Goal: Transaction & Acquisition: Book appointment/travel/reservation

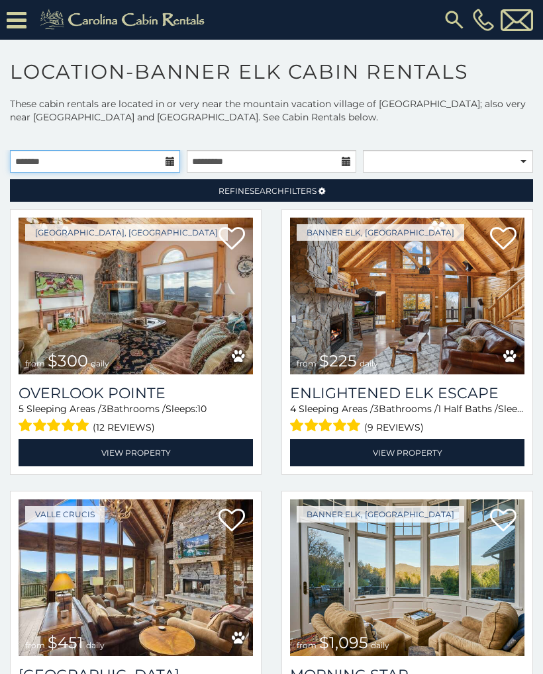
click at [89, 167] on input "text" at bounding box center [95, 161] width 170 height 22
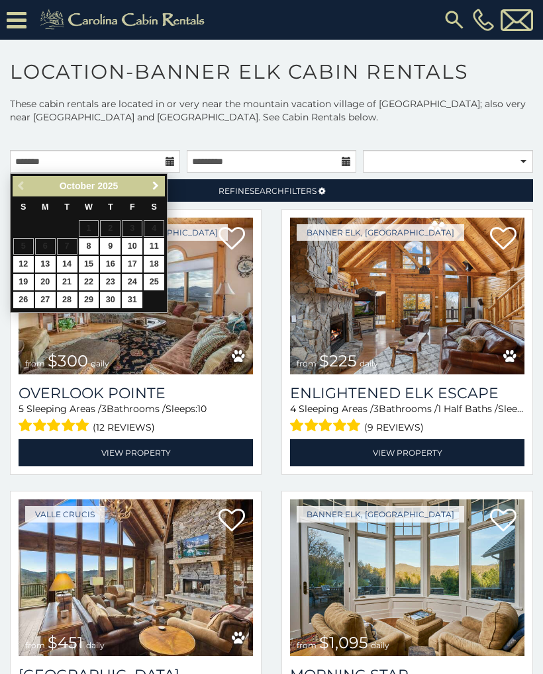
click at [157, 194] on link "Next" at bounding box center [155, 186] width 17 height 17
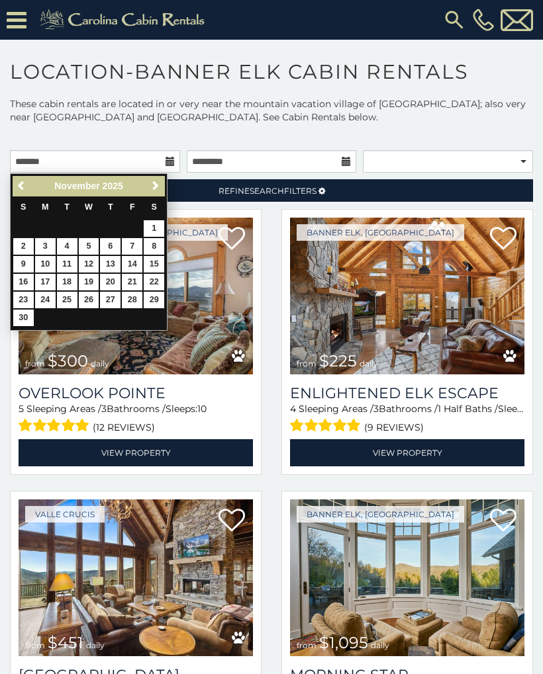
click at [159, 193] on link "Next" at bounding box center [155, 186] width 17 height 17
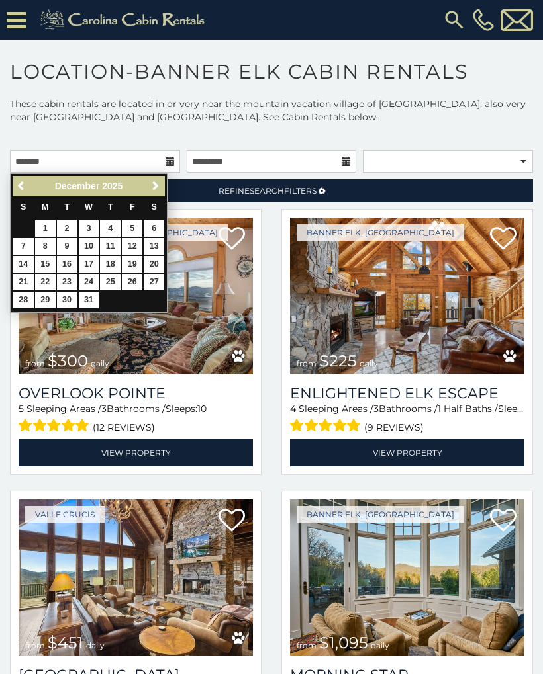
click at [135, 287] on link "26" at bounding box center [132, 282] width 21 height 17
type input "**********"
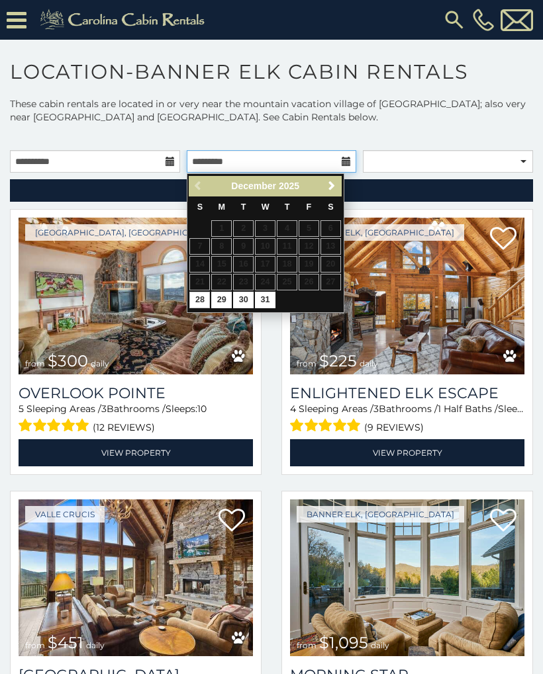
click at [340, 163] on input "text" at bounding box center [272, 161] width 170 height 22
click at [242, 296] on link "30" at bounding box center [243, 300] width 21 height 17
type input "**********"
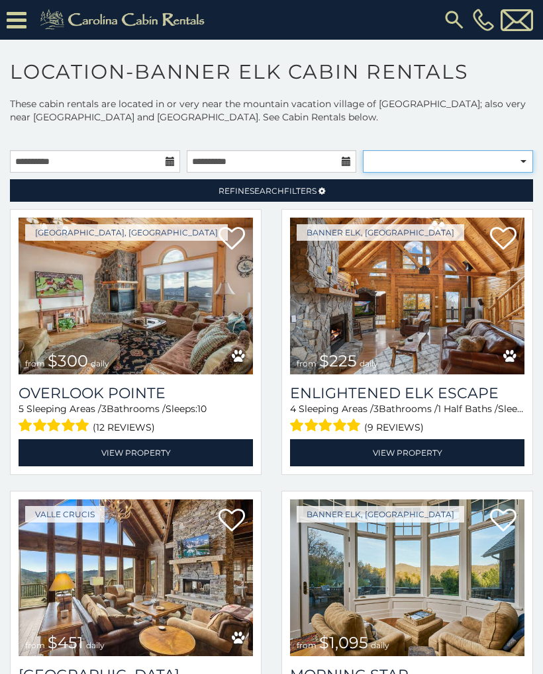
click at [524, 163] on select "**********" at bounding box center [448, 161] width 170 height 22
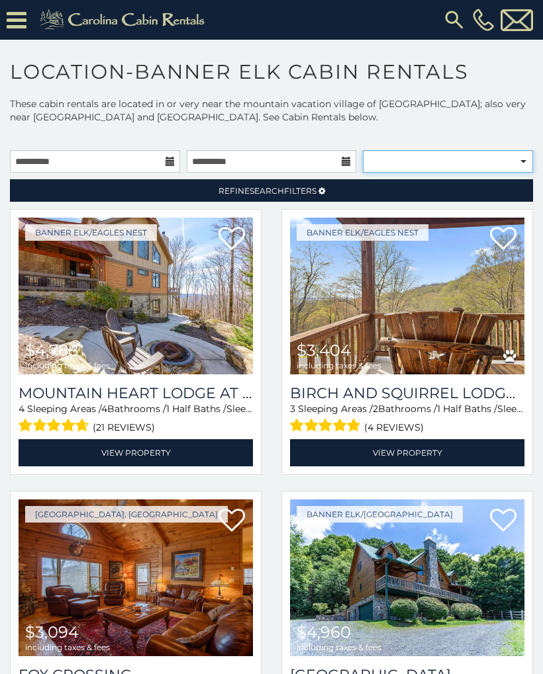
select select "**********"
click at [294, 187] on span "Refine Search Filters" at bounding box center [267, 191] width 98 height 10
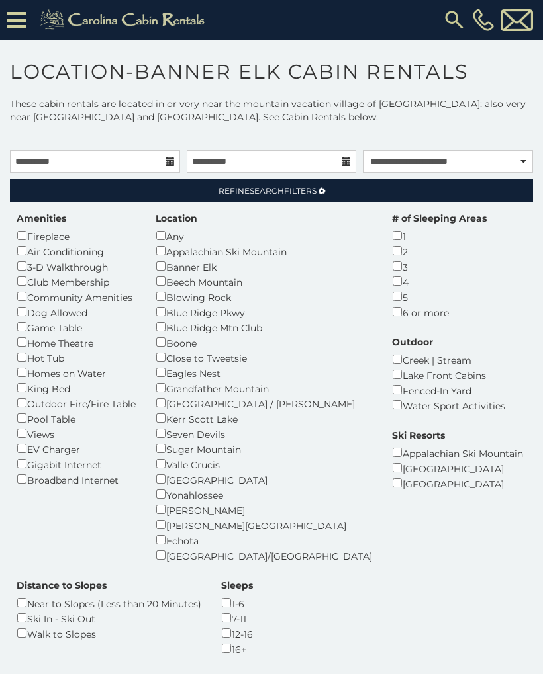
click at [478, 406] on div "Amenities Fireplace Air Conditioning 3-D Walkthrough Club Membership Community …" at bounding box center [271, 442] width 529 height 461
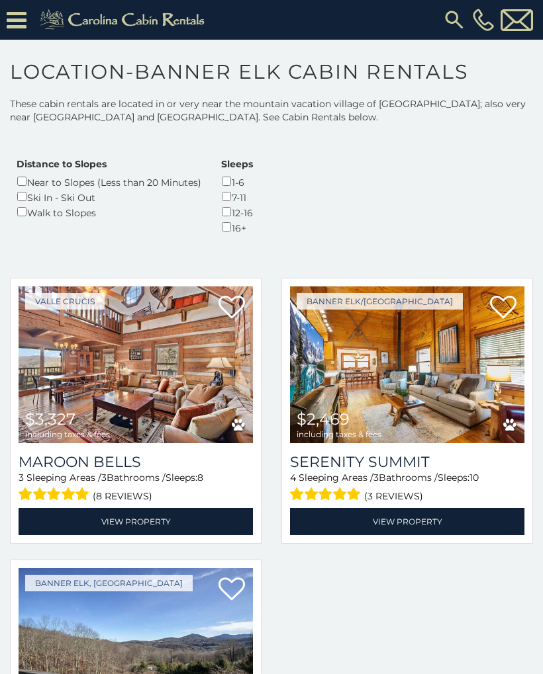
scroll to position [466, 0]
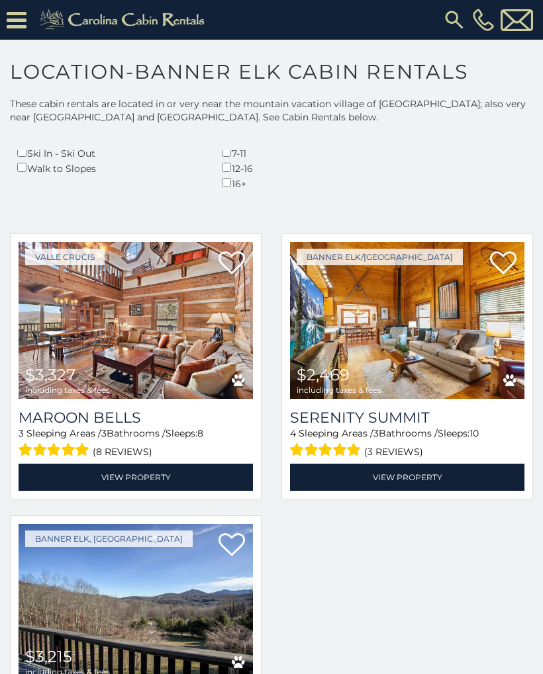
click at [113, 334] on img at bounding box center [136, 320] width 234 height 157
click at [128, 467] on link "View Property" at bounding box center [136, 477] width 234 height 27
click at [467, 345] on img at bounding box center [407, 320] width 234 height 157
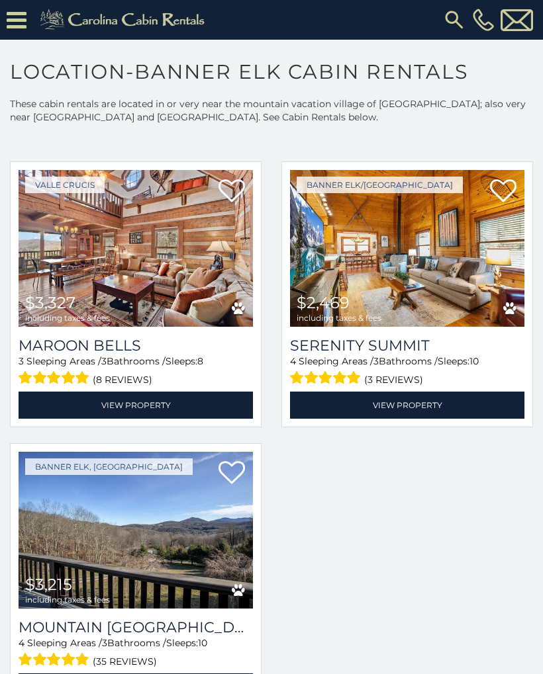
scroll to position [537, 0]
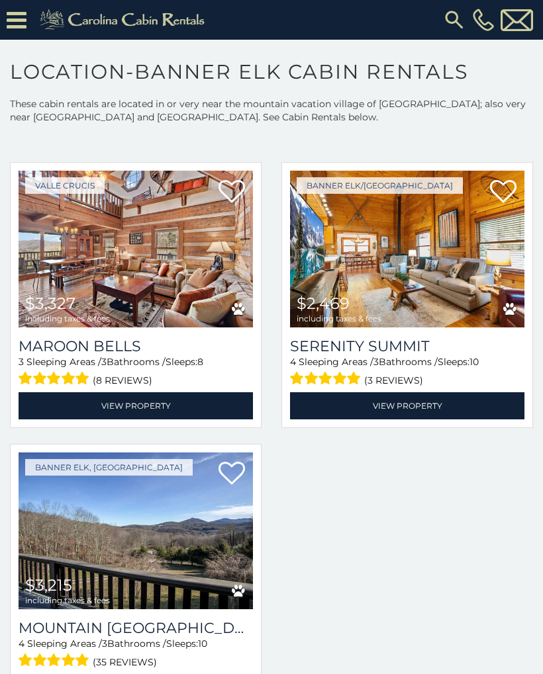
click at [94, 513] on img at bounding box center [136, 531] width 234 height 157
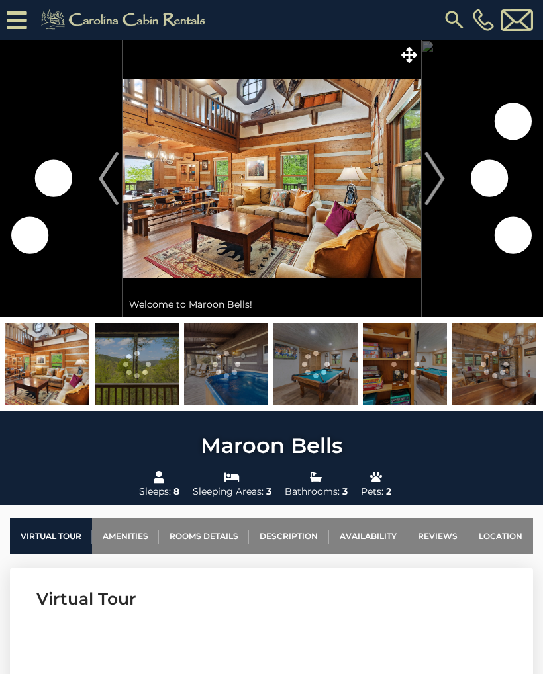
click at [52, 354] on img at bounding box center [47, 364] width 84 height 83
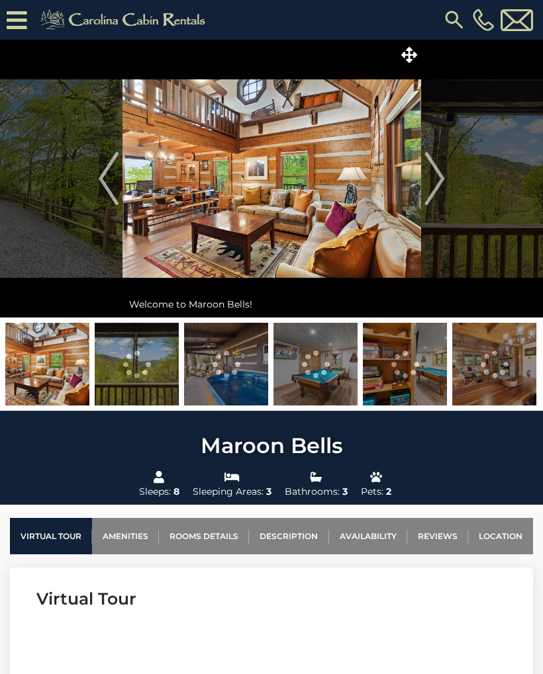
click at [418, 177] on img at bounding box center [271, 179] width 298 height 278
click at [128, 380] on img at bounding box center [137, 364] width 84 height 83
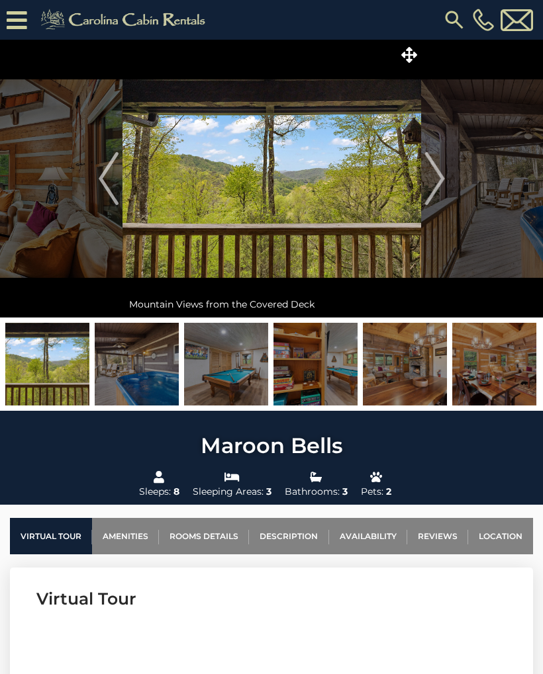
click at [417, 173] on img at bounding box center [271, 179] width 298 height 278
click at [420, 191] on img at bounding box center [271, 179] width 298 height 278
click at [422, 177] on button "Next" at bounding box center [434, 179] width 27 height 278
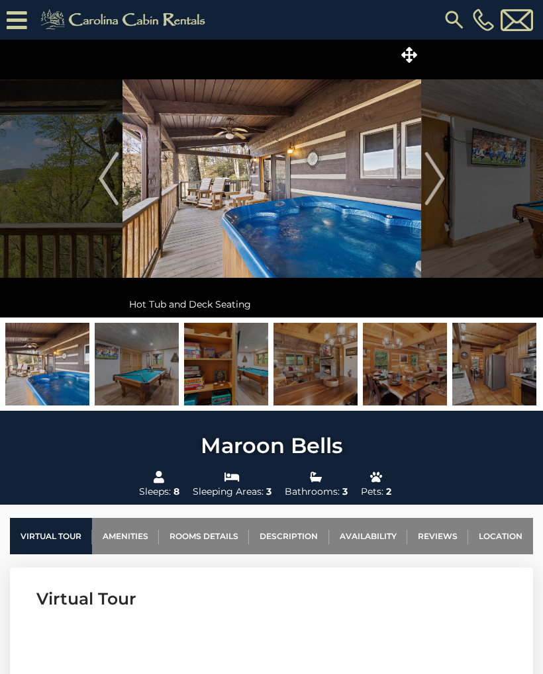
click at [428, 183] on img "Next" at bounding box center [434, 178] width 20 height 53
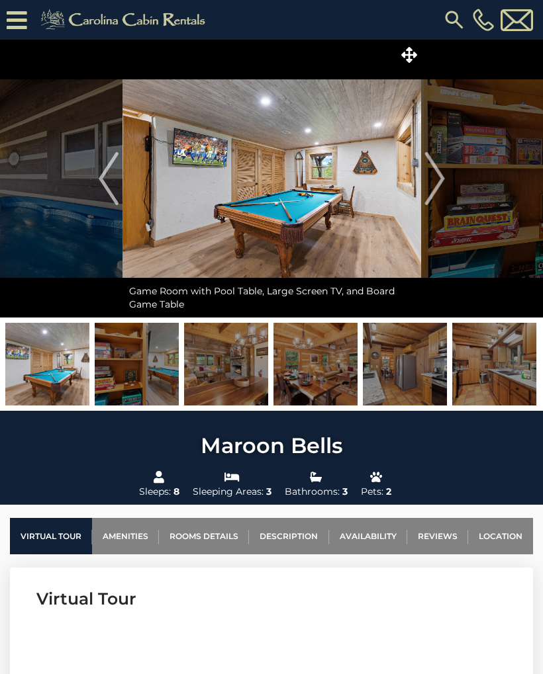
click at [424, 166] on img "Next" at bounding box center [434, 178] width 20 height 53
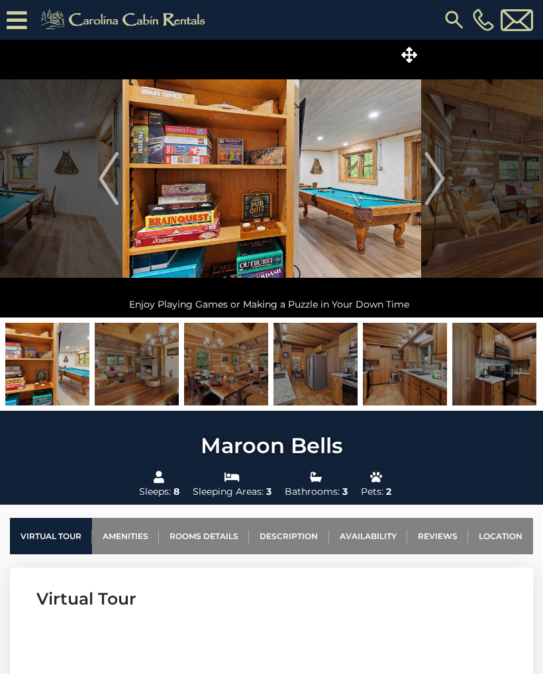
click at [428, 175] on img "Next" at bounding box center [434, 178] width 20 height 53
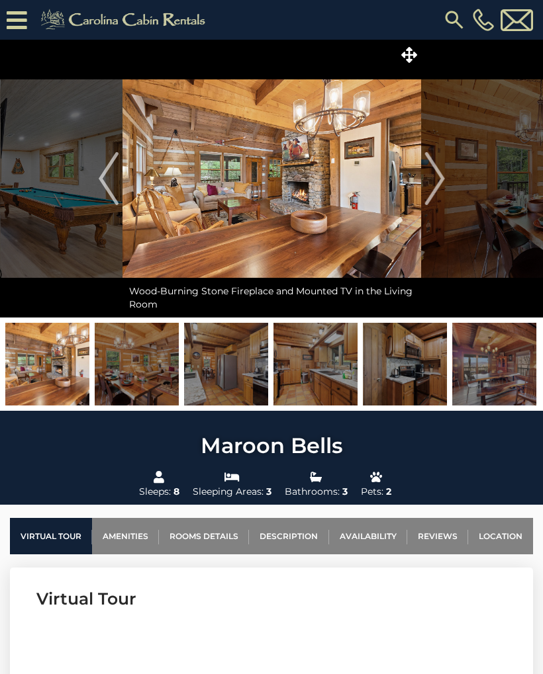
click at [430, 178] on img "Next" at bounding box center [434, 178] width 20 height 53
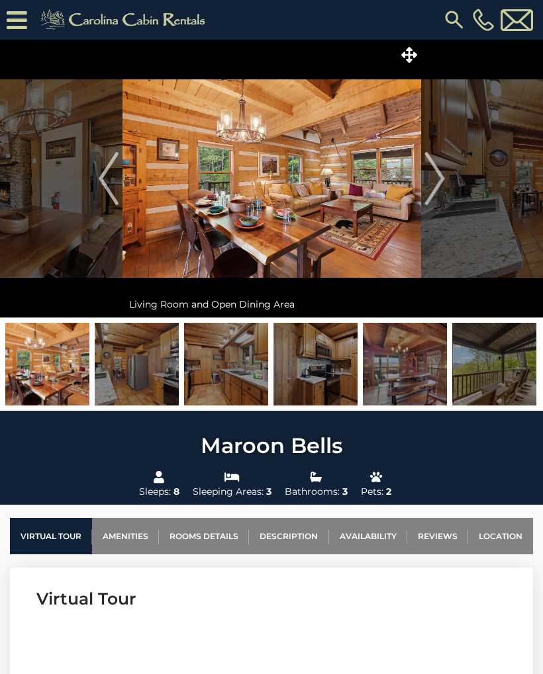
click at [436, 181] on img "Next" at bounding box center [434, 178] width 20 height 53
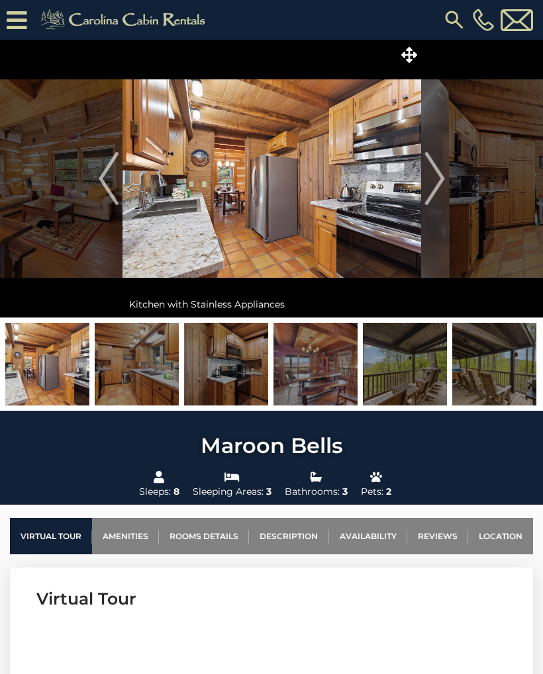
click at [441, 176] on img "Next" at bounding box center [434, 178] width 20 height 53
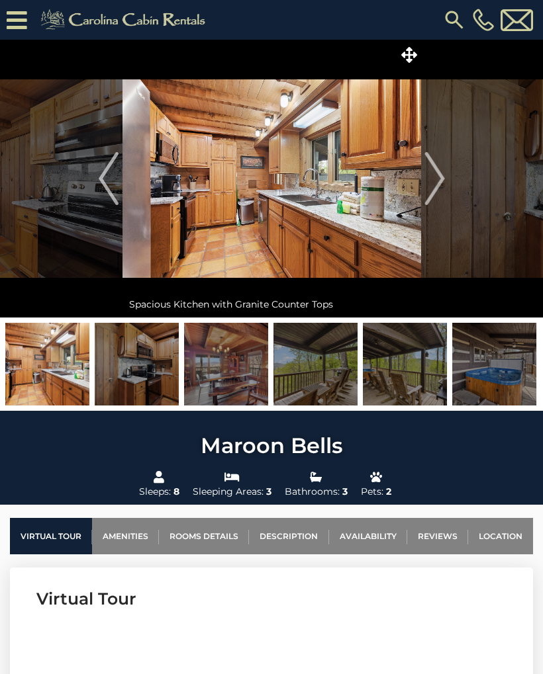
click at [429, 179] on img "Next" at bounding box center [434, 178] width 20 height 53
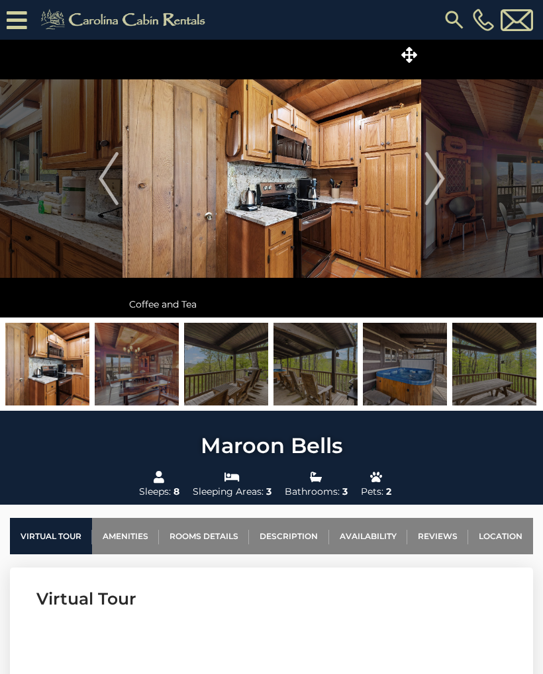
click at [429, 181] on img "Next" at bounding box center [434, 178] width 20 height 53
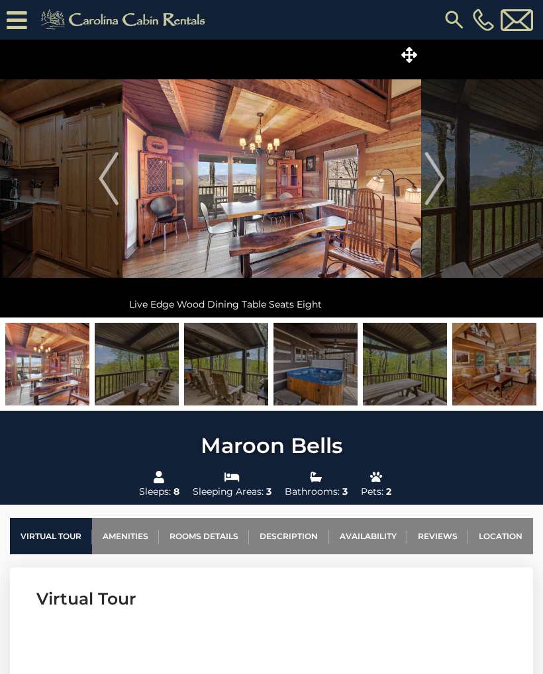
click at [429, 179] on img "Next" at bounding box center [434, 178] width 20 height 53
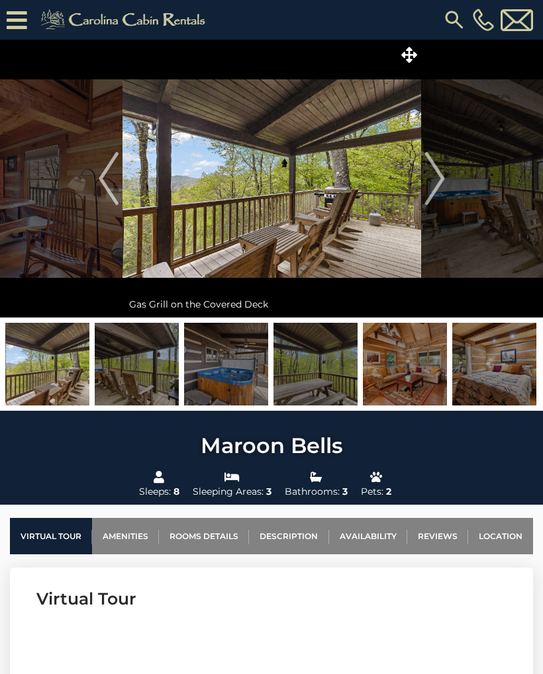
click at [423, 181] on button "Next" at bounding box center [434, 179] width 27 height 278
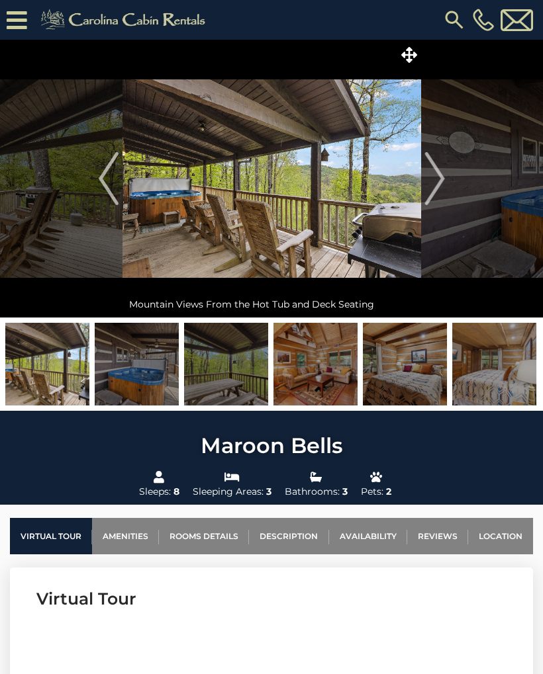
click at [431, 183] on img "Next" at bounding box center [434, 178] width 20 height 53
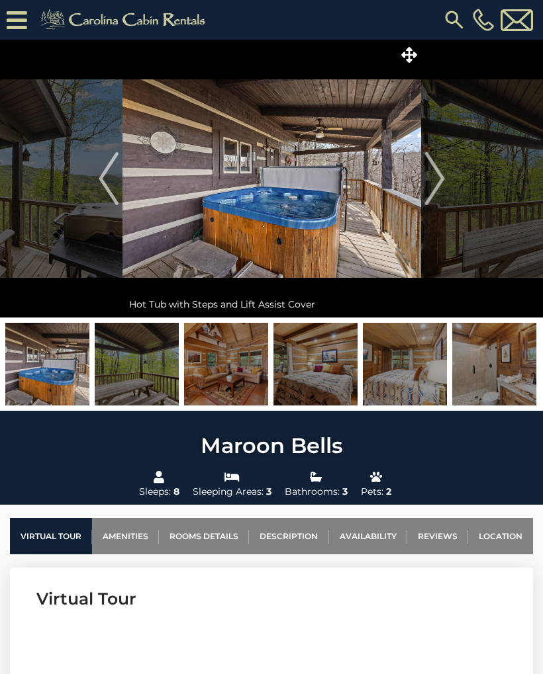
click at [432, 181] on img "Next" at bounding box center [434, 178] width 20 height 53
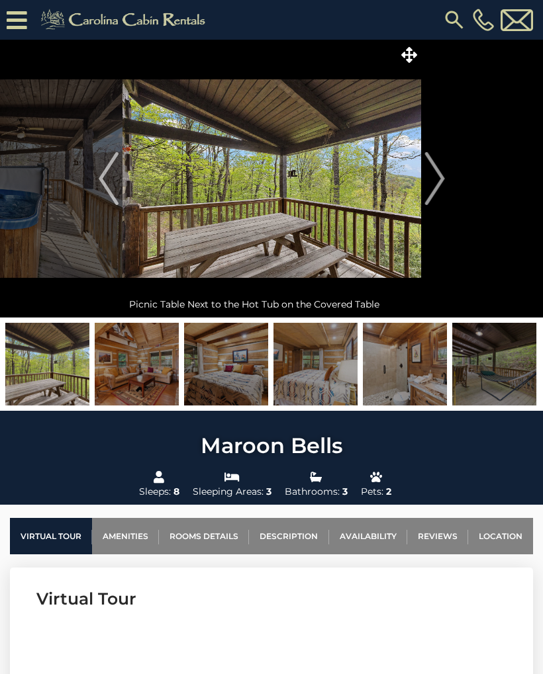
click at [428, 183] on img "Next" at bounding box center [434, 178] width 20 height 53
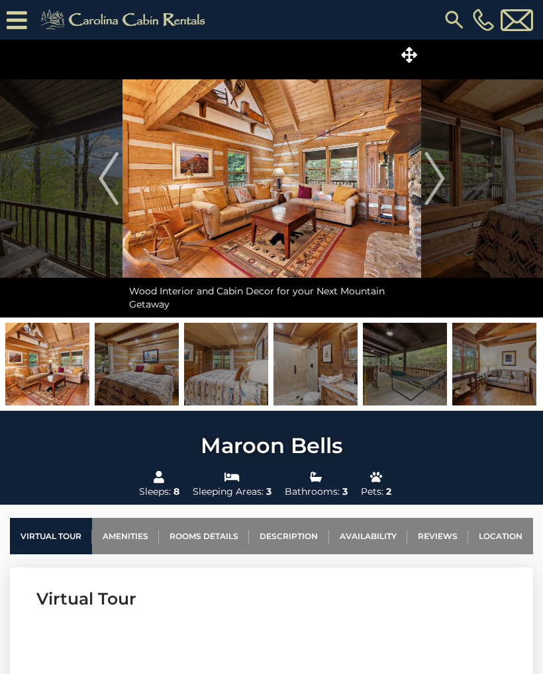
click at [428, 183] on img "Next" at bounding box center [434, 178] width 20 height 53
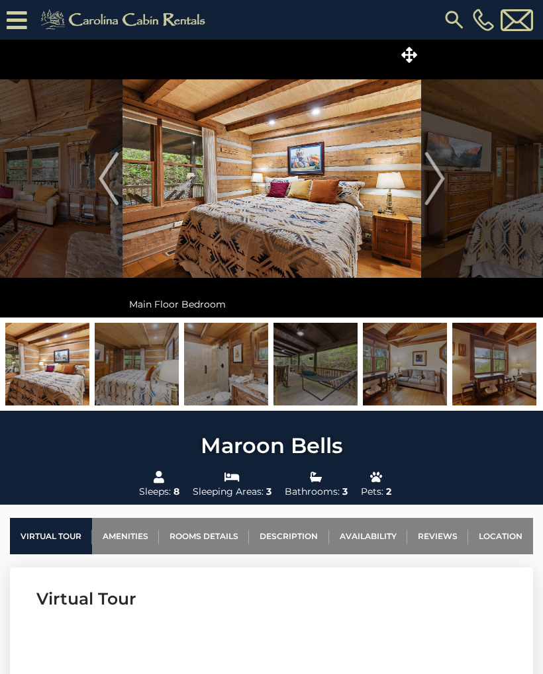
click at [428, 182] on img "Next" at bounding box center [434, 178] width 20 height 53
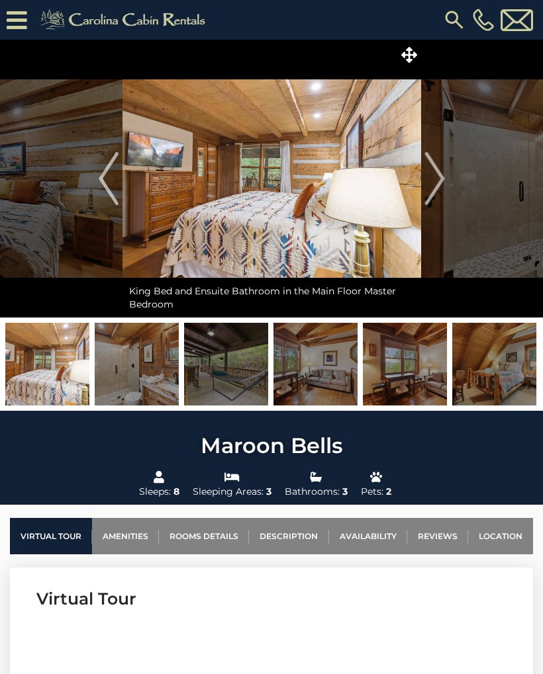
click at [423, 171] on button "Next" at bounding box center [434, 179] width 27 height 278
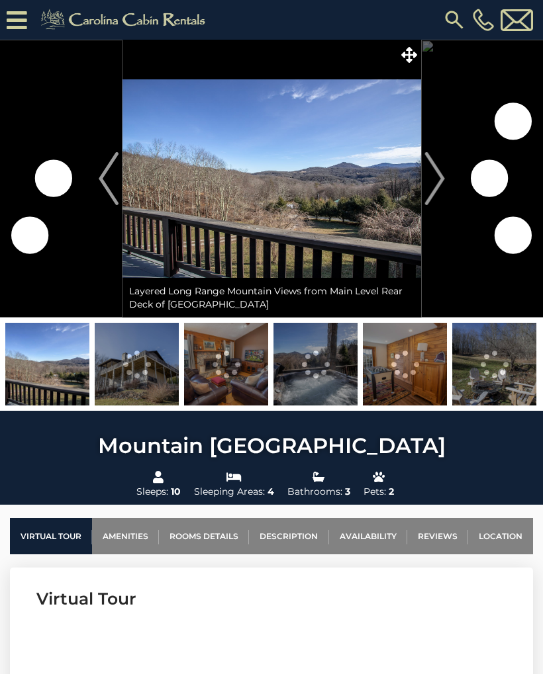
click at [437, 176] on img "Next" at bounding box center [434, 178] width 20 height 53
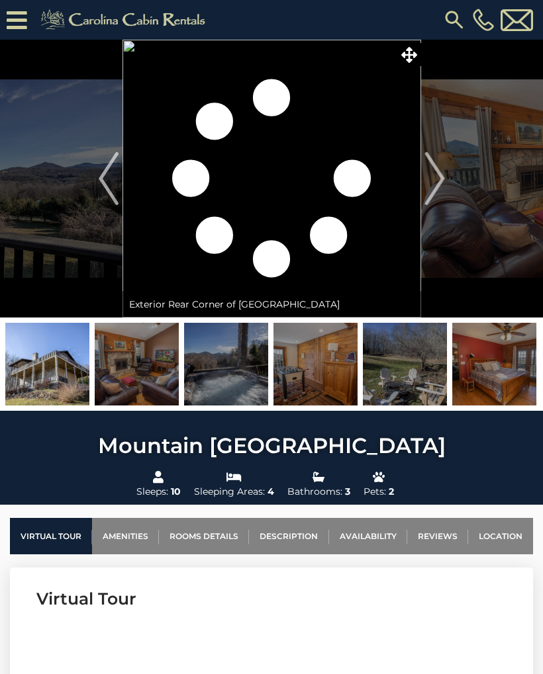
click at [425, 175] on img "Next" at bounding box center [434, 178] width 20 height 53
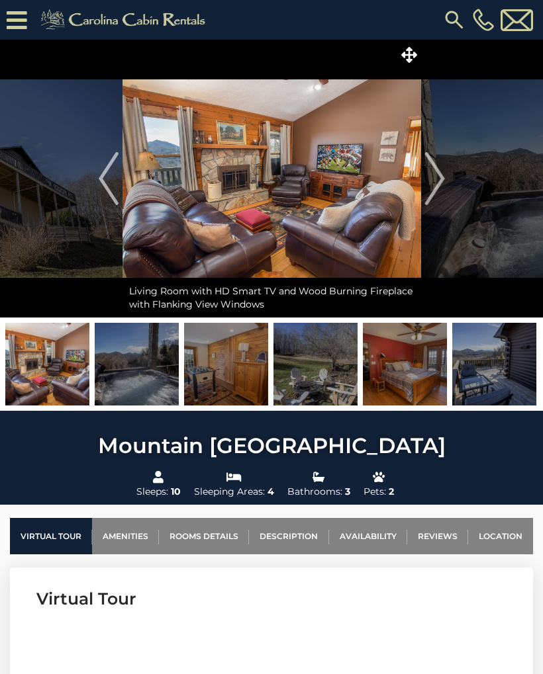
click at [426, 173] on img "Next" at bounding box center [434, 178] width 20 height 53
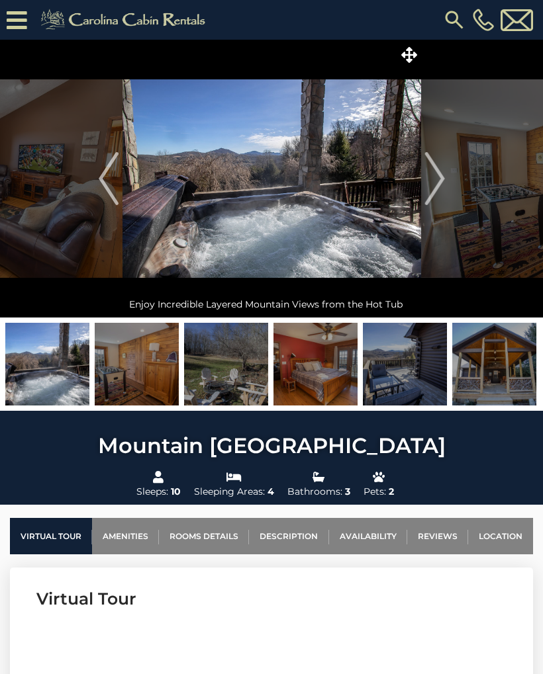
click at [426, 175] on img "Next" at bounding box center [434, 178] width 20 height 53
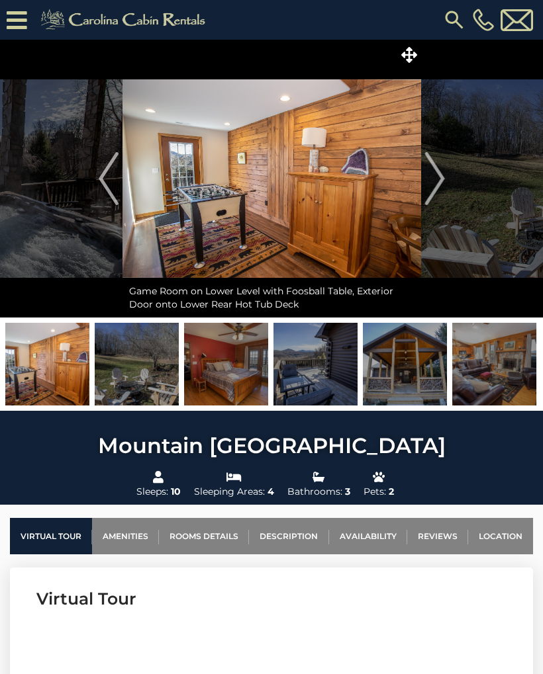
click at [432, 178] on img "Next" at bounding box center [434, 178] width 20 height 53
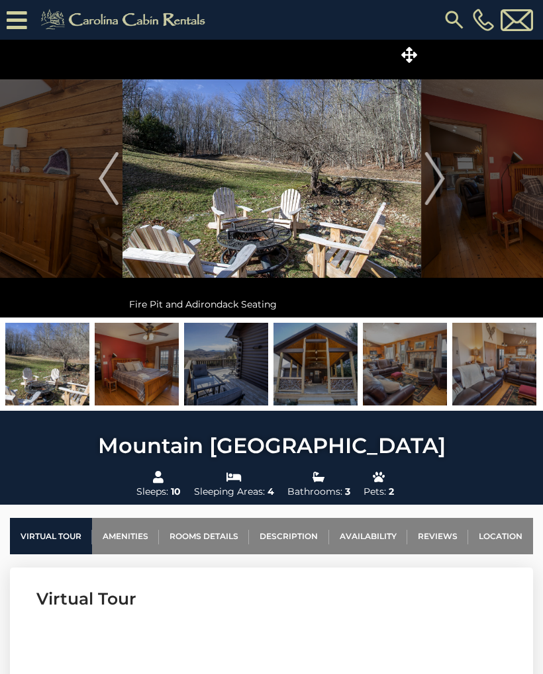
click at [425, 182] on img "Next" at bounding box center [434, 178] width 20 height 53
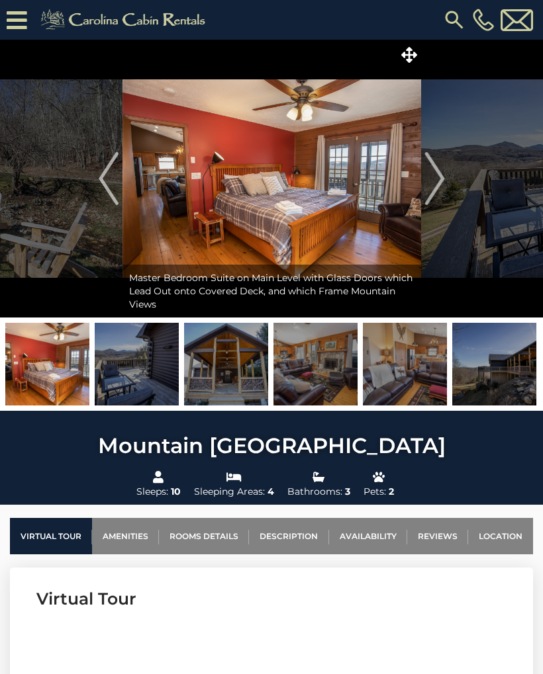
click at [427, 183] on img "Next" at bounding box center [434, 178] width 20 height 53
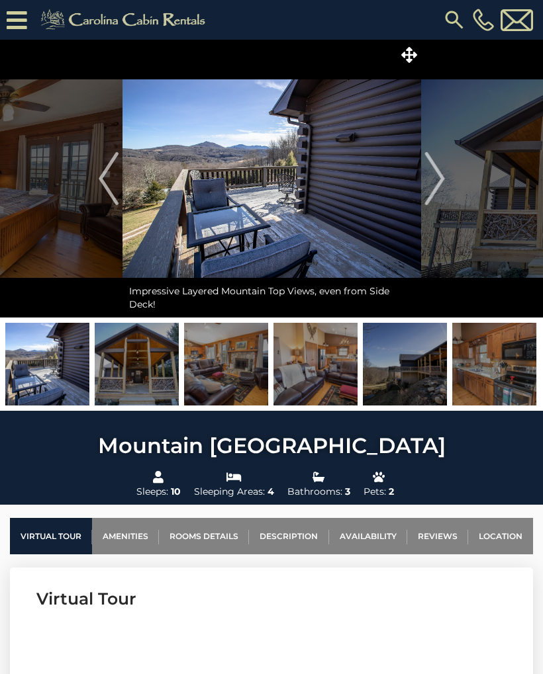
click at [426, 180] on img "Next" at bounding box center [434, 178] width 20 height 53
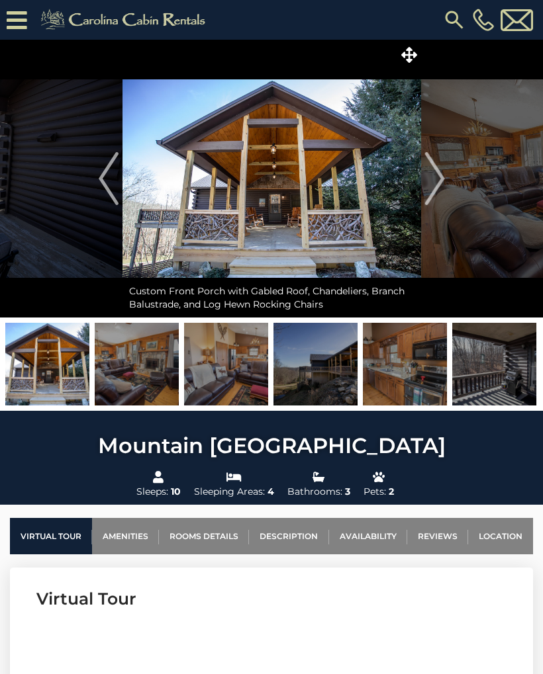
click at [427, 181] on img "Next" at bounding box center [434, 178] width 20 height 53
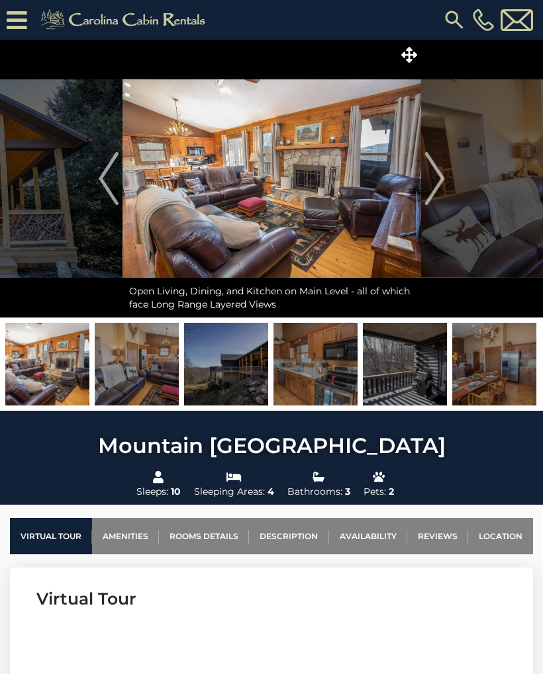
click at [431, 177] on img "Next" at bounding box center [434, 178] width 20 height 53
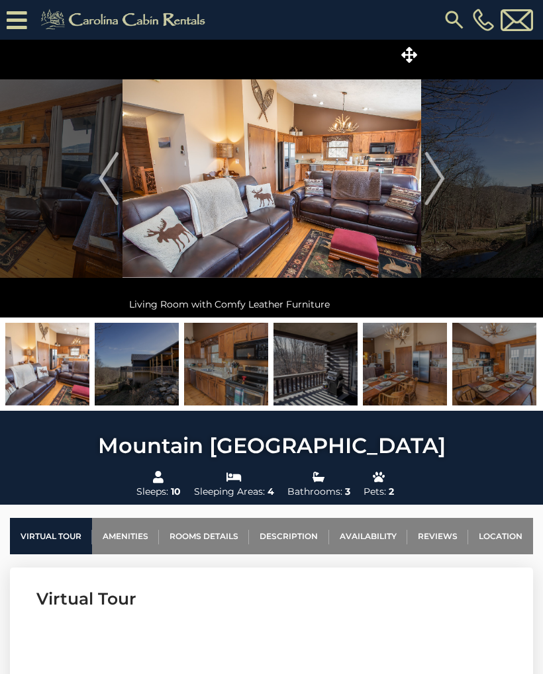
click at [429, 178] on img "Next" at bounding box center [434, 178] width 20 height 53
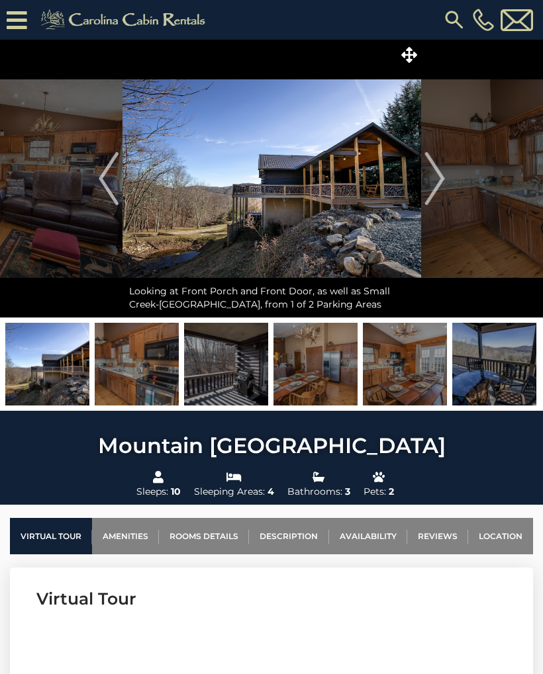
click at [429, 179] on img "Next" at bounding box center [434, 178] width 20 height 53
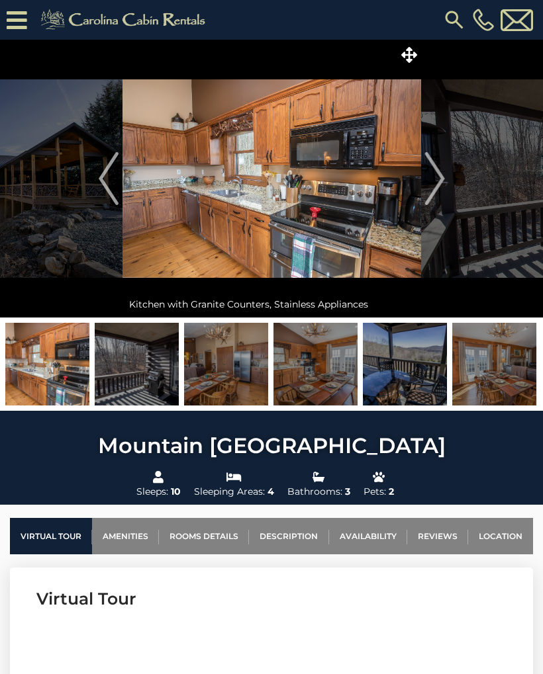
click at [429, 178] on img "Next" at bounding box center [434, 178] width 20 height 53
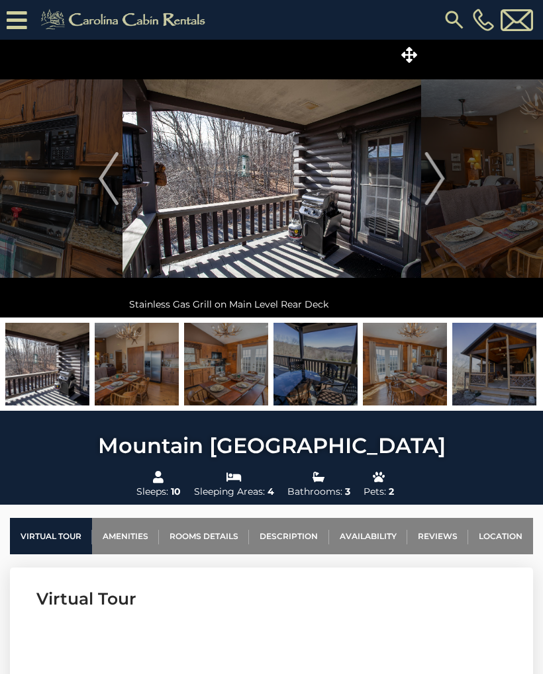
click at [429, 178] on img "Next" at bounding box center [434, 178] width 20 height 53
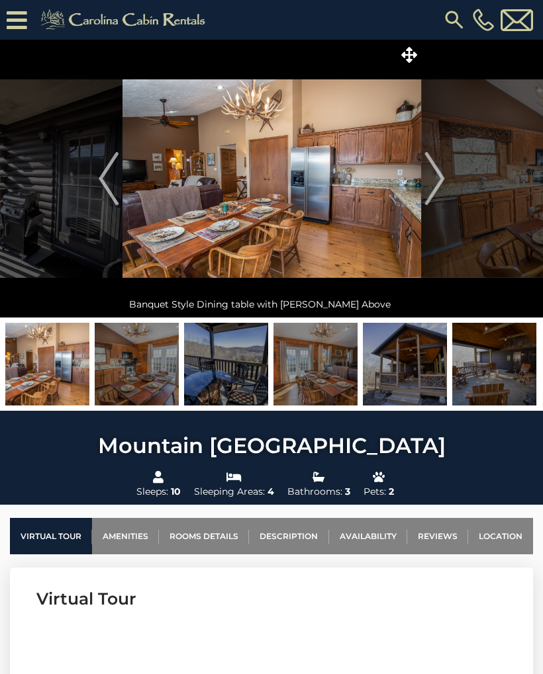
click at [428, 178] on img "Next" at bounding box center [434, 178] width 20 height 53
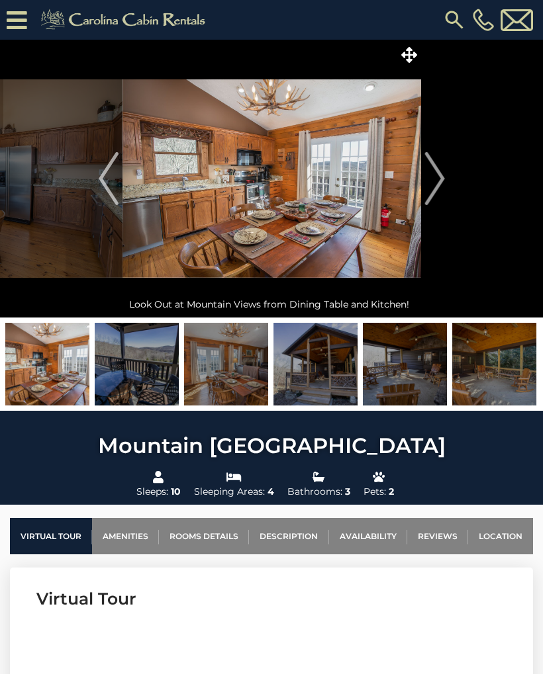
click at [431, 176] on img "Next" at bounding box center [434, 178] width 20 height 53
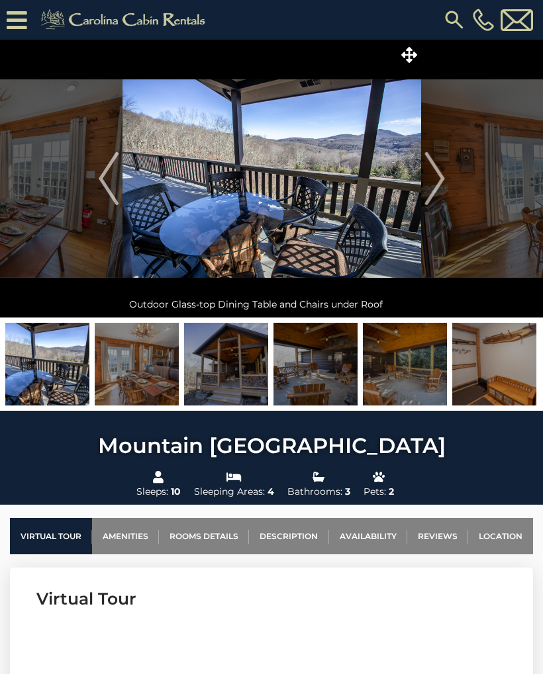
click at [433, 175] on img "Next" at bounding box center [434, 178] width 20 height 53
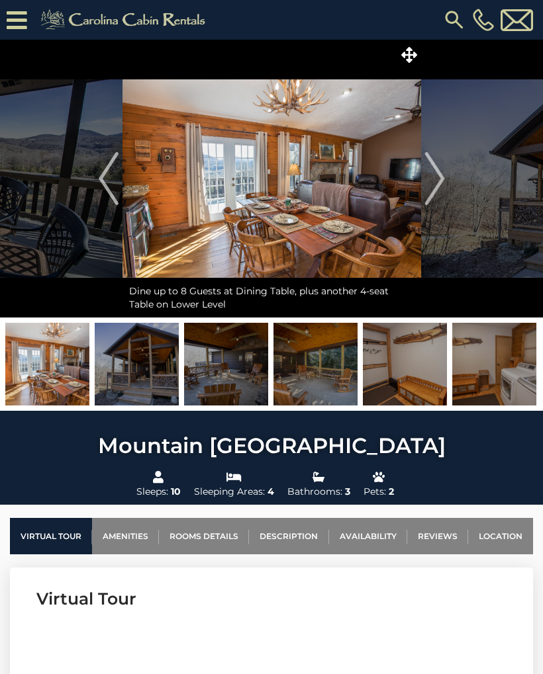
click at [430, 177] on img "Next" at bounding box center [434, 178] width 20 height 53
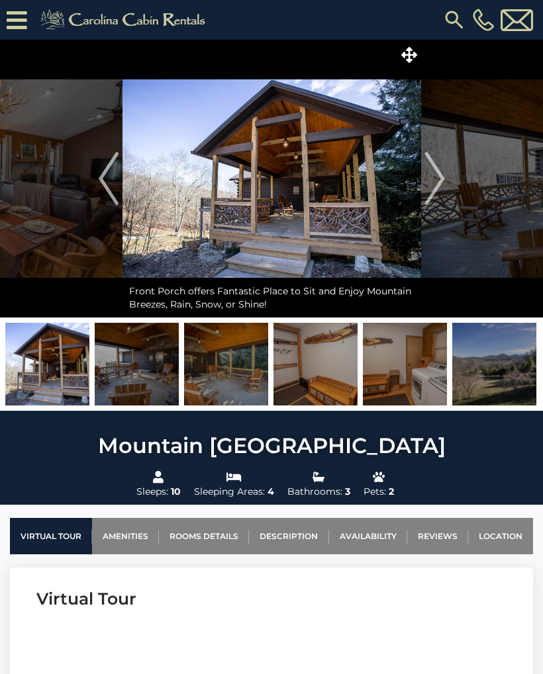
click at [432, 175] on img "Next" at bounding box center [434, 178] width 20 height 53
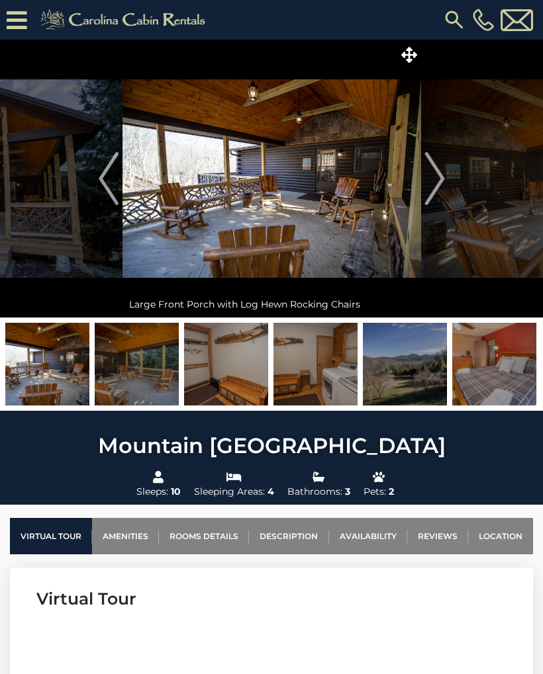
click at [432, 175] on img "Next" at bounding box center [434, 178] width 20 height 53
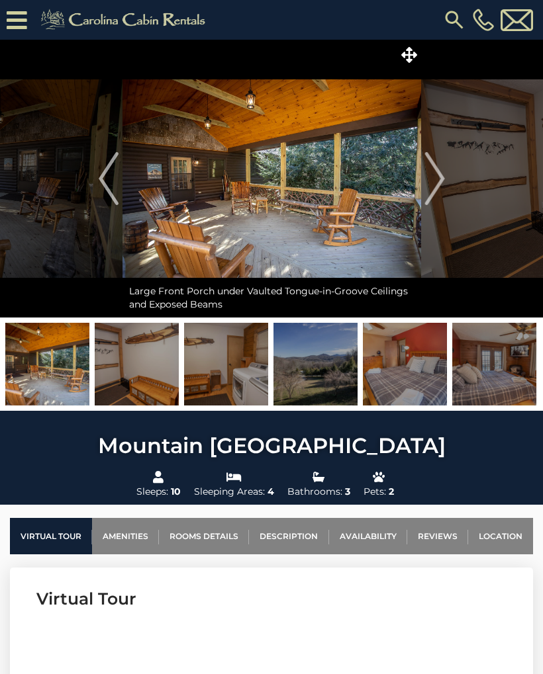
click at [429, 175] on img "Next" at bounding box center [434, 178] width 20 height 53
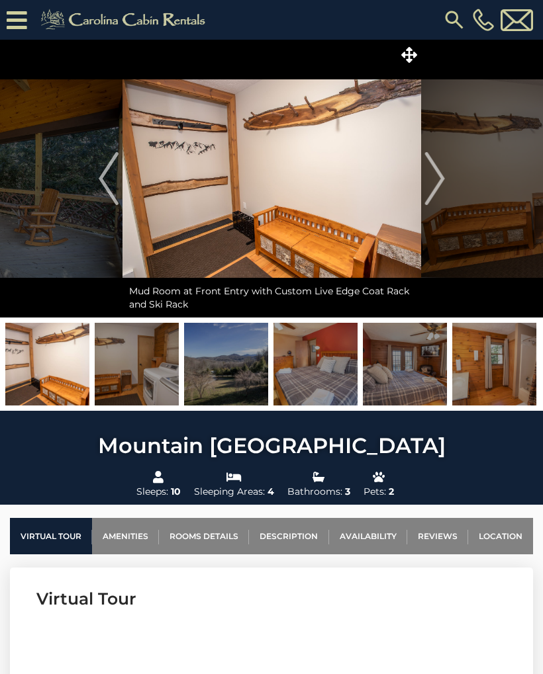
click at [431, 175] on img "Next" at bounding box center [434, 178] width 20 height 53
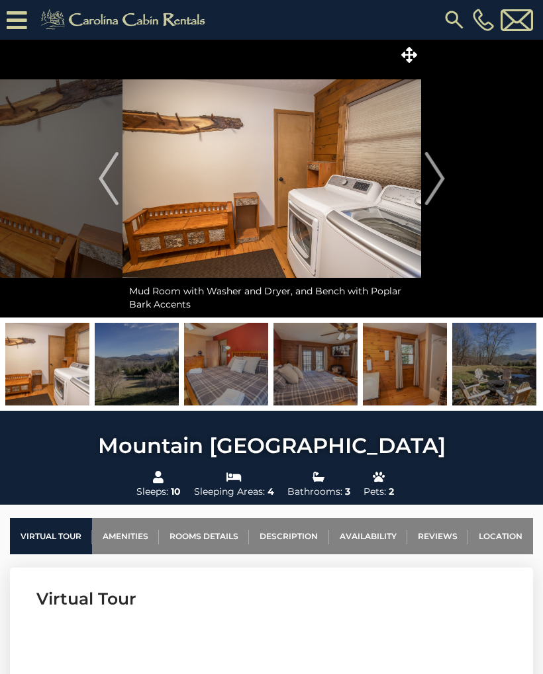
click at [433, 173] on img "Next" at bounding box center [434, 178] width 20 height 53
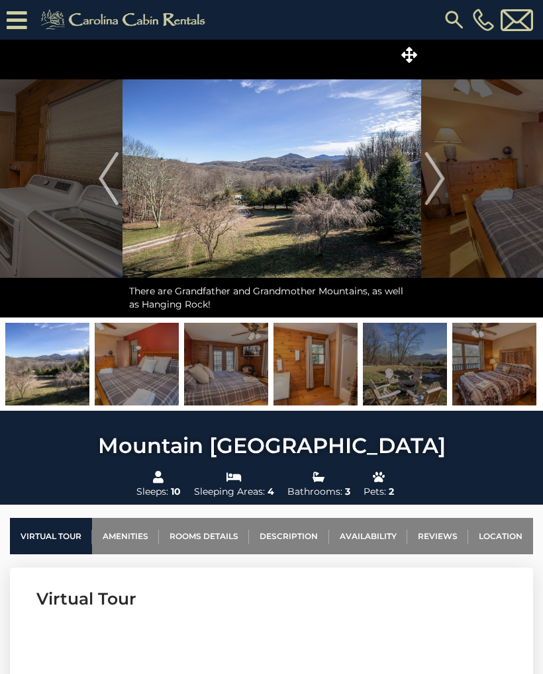
click at [426, 171] on img "Next" at bounding box center [434, 178] width 20 height 53
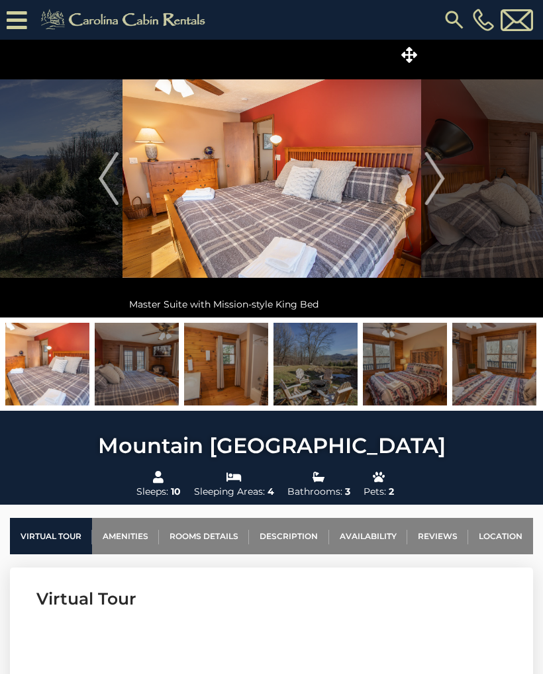
click at [426, 175] on img "Next" at bounding box center [434, 178] width 20 height 53
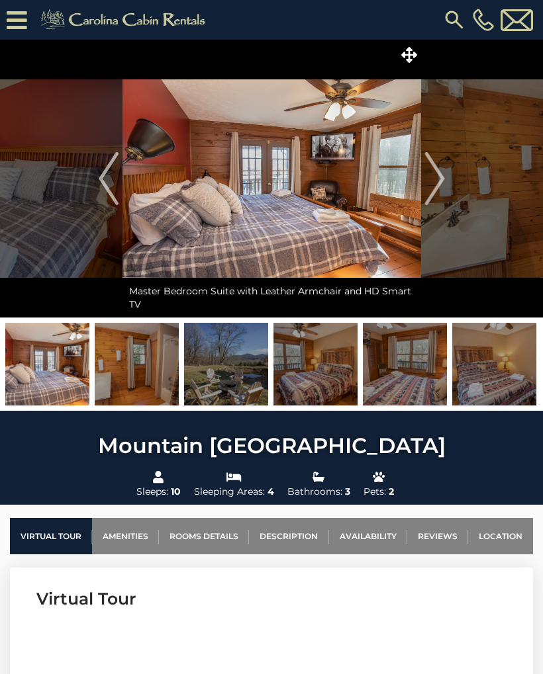
click at [420, 179] on img at bounding box center [271, 179] width 298 height 278
click at [427, 179] on img "Next" at bounding box center [434, 178] width 20 height 53
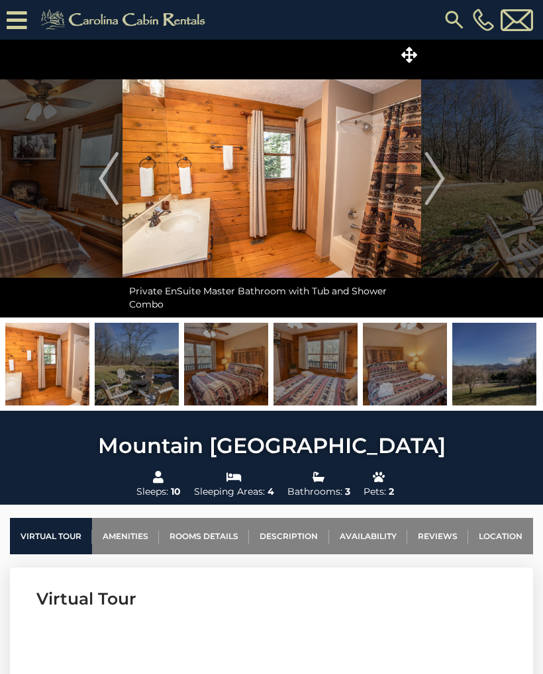
click at [427, 177] on img "Next" at bounding box center [434, 178] width 20 height 53
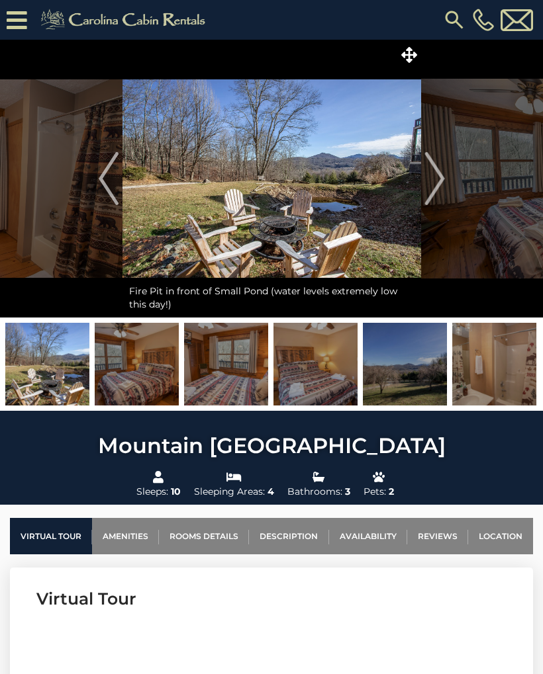
click at [422, 177] on button "Next" at bounding box center [434, 179] width 27 height 278
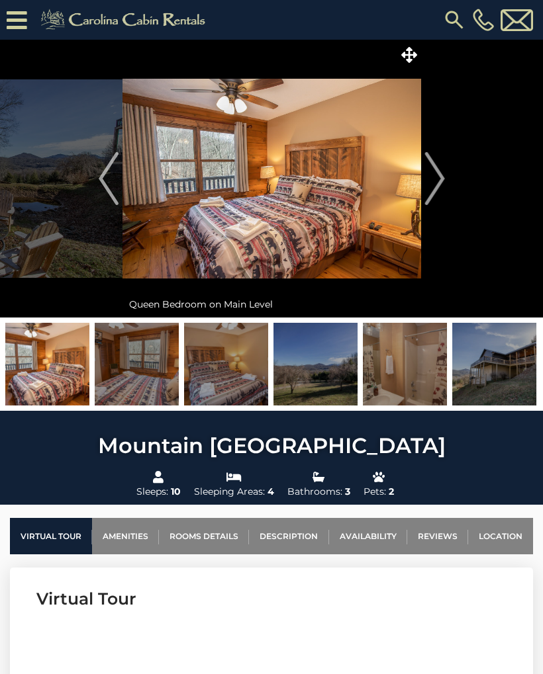
click at [422, 182] on button "Next" at bounding box center [434, 179] width 27 height 278
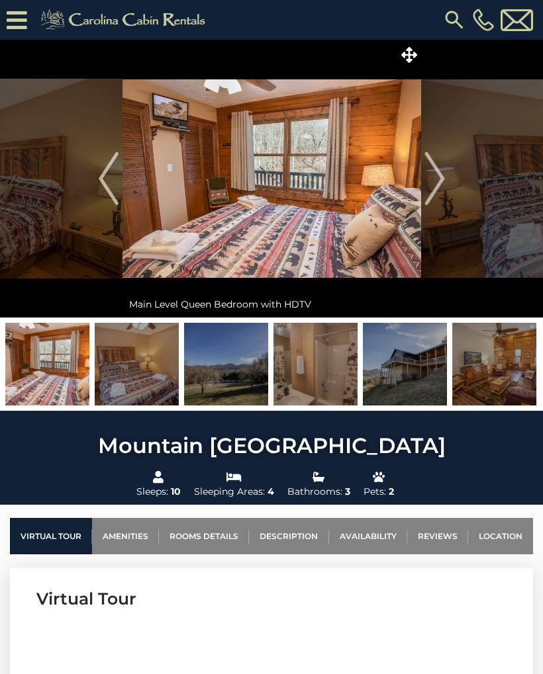
click at [419, 181] on img at bounding box center [271, 179] width 298 height 278
